Goal: Task Accomplishment & Management: Manage account settings

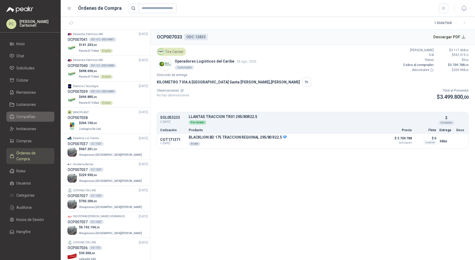
click at [36, 118] on li "Compañías" at bounding box center [31, 117] width 42 height 6
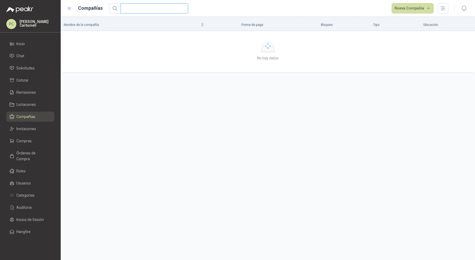
click at [136, 12] on input "text" at bounding box center [152, 9] width 57 height 10
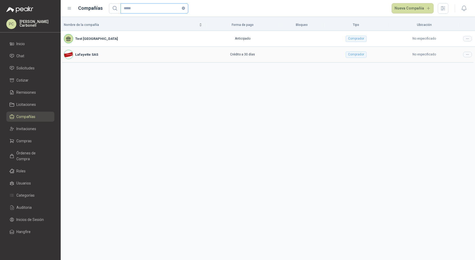
type input "*****"
click at [466, 55] on div at bounding box center [467, 55] width 9 height 6
click at [457, 61] on span "Editar compañía" at bounding box center [454, 63] width 27 height 6
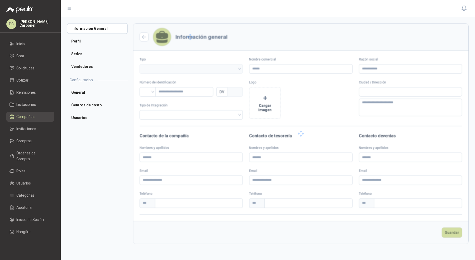
type input "**********"
type input "*********"
type input "*"
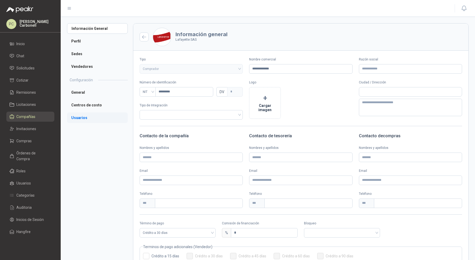
click at [90, 115] on li "Usuarios" at bounding box center [97, 117] width 61 height 11
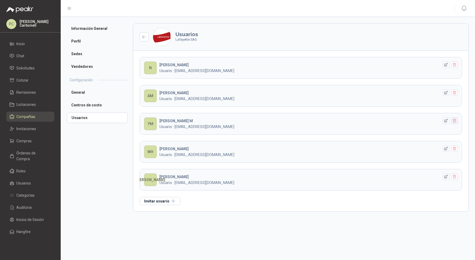
click at [456, 120] on icon "button" at bounding box center [454, 121] width 4 height 4
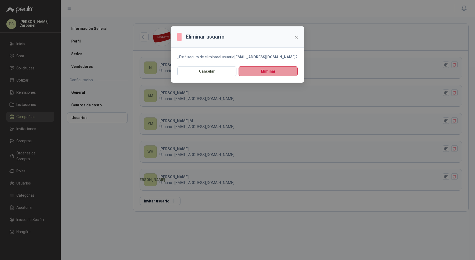
click at [283, 74] on button "Eliminar" at bounding box center [268, 71] width 59 height 10
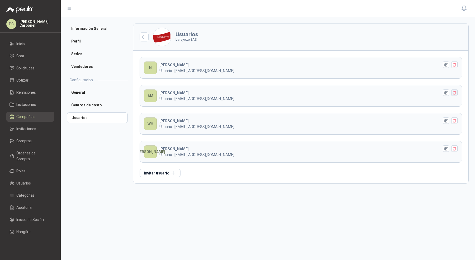
click at [454, 94] on icon "button" at bounding box center [454, 93] width 4 height 4
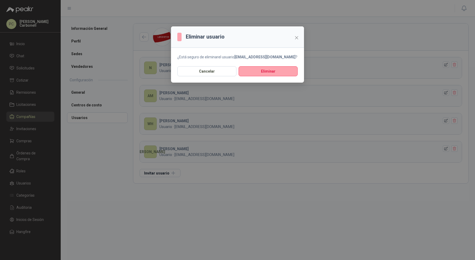
click at [294, 77] on div "Cancelar Eliminar" at bounding box center [237, 74] width 133 height 16
click at [294, 71] on button "Eliminar" at bounding box center [268, 71] width 59 height 10
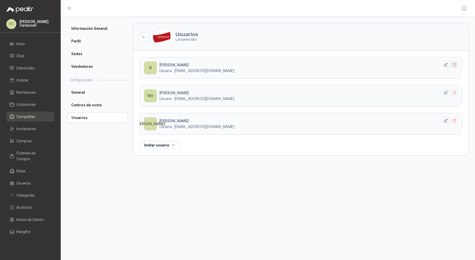
click at [456, 63] on icon "button" at bounding box center [454, 65] width 3 height 4
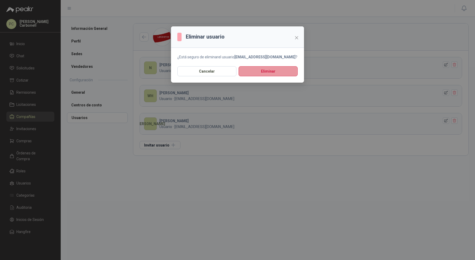
click at [283, 69] on button "Eliminar" at bounding box center [268, 71] width 59 height 10
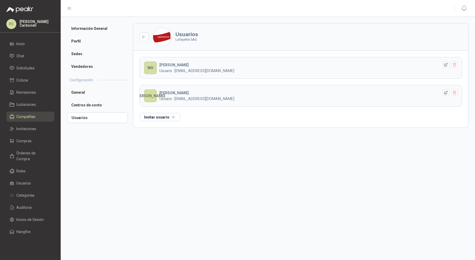
click at [281, 136] on section "Usuarios Lafayette SAS WH [PERSON_NAME] · [EMAIL_ADDRESS][DOMAIN_NAME] [PERSON_…" at bounding box center [301, 138] width 336 height 230
